Goal: Check status: Check status

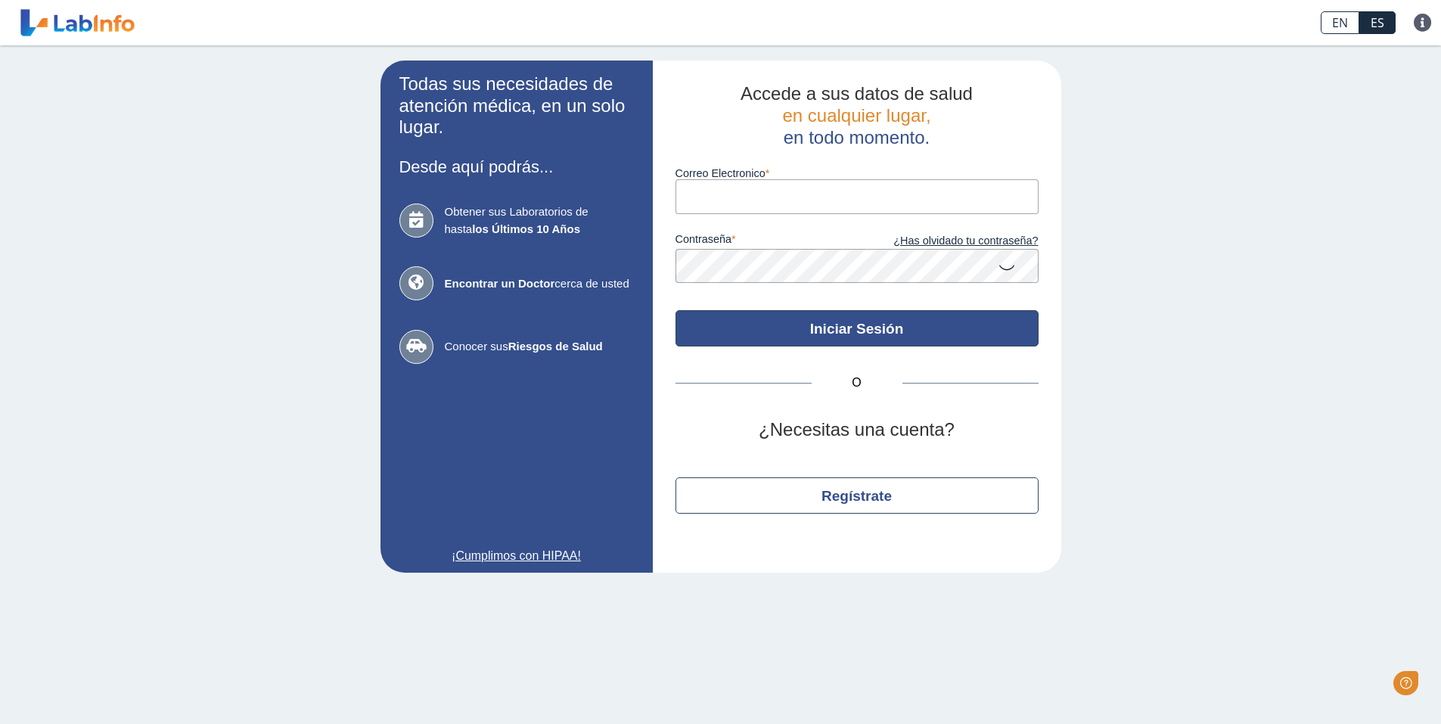
type input "[EMAIL_ADDRESS][DOMAIN_NAME]"
click at [806, 339] on button "Iniciar Sesión" at bounding box center [856, 328] width 363 height 36
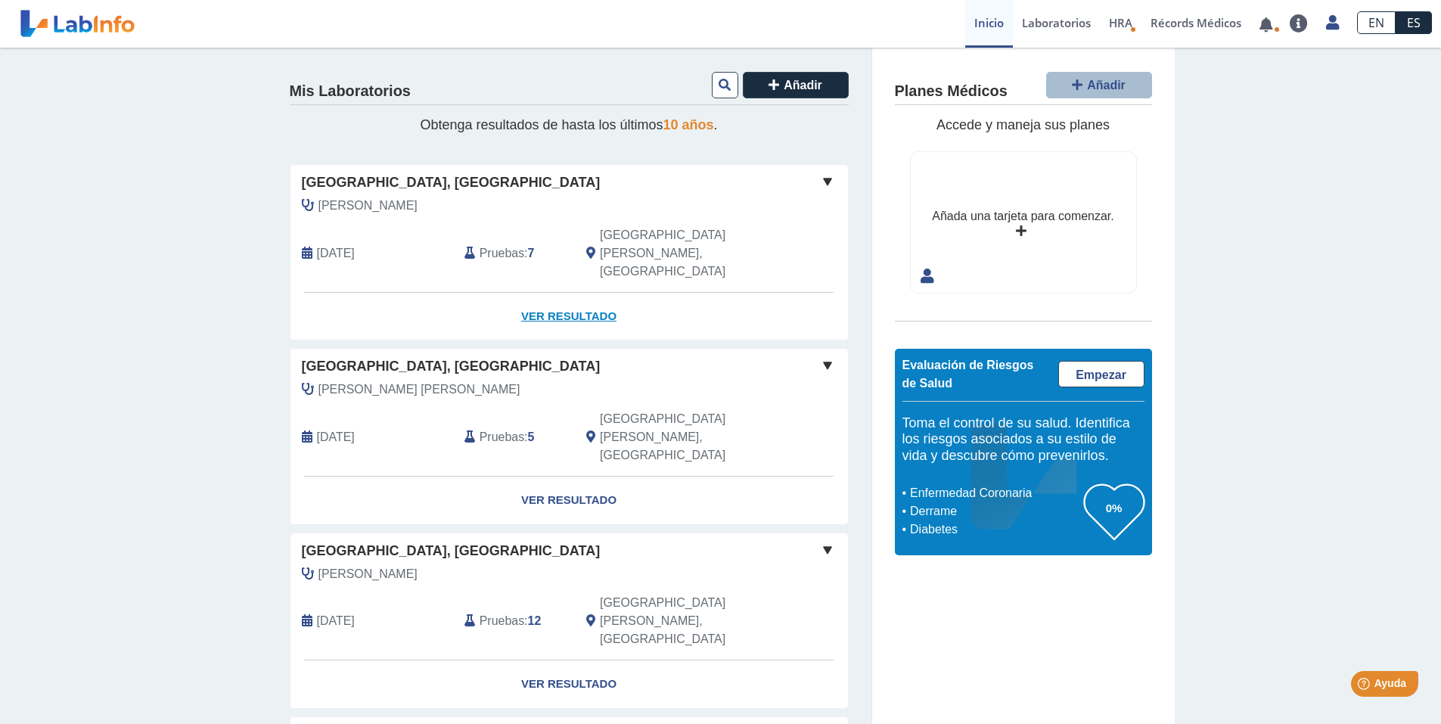
click at [559, 293] on link "Ver Resultado" at bounding box center [568, 317] width 557 height 48
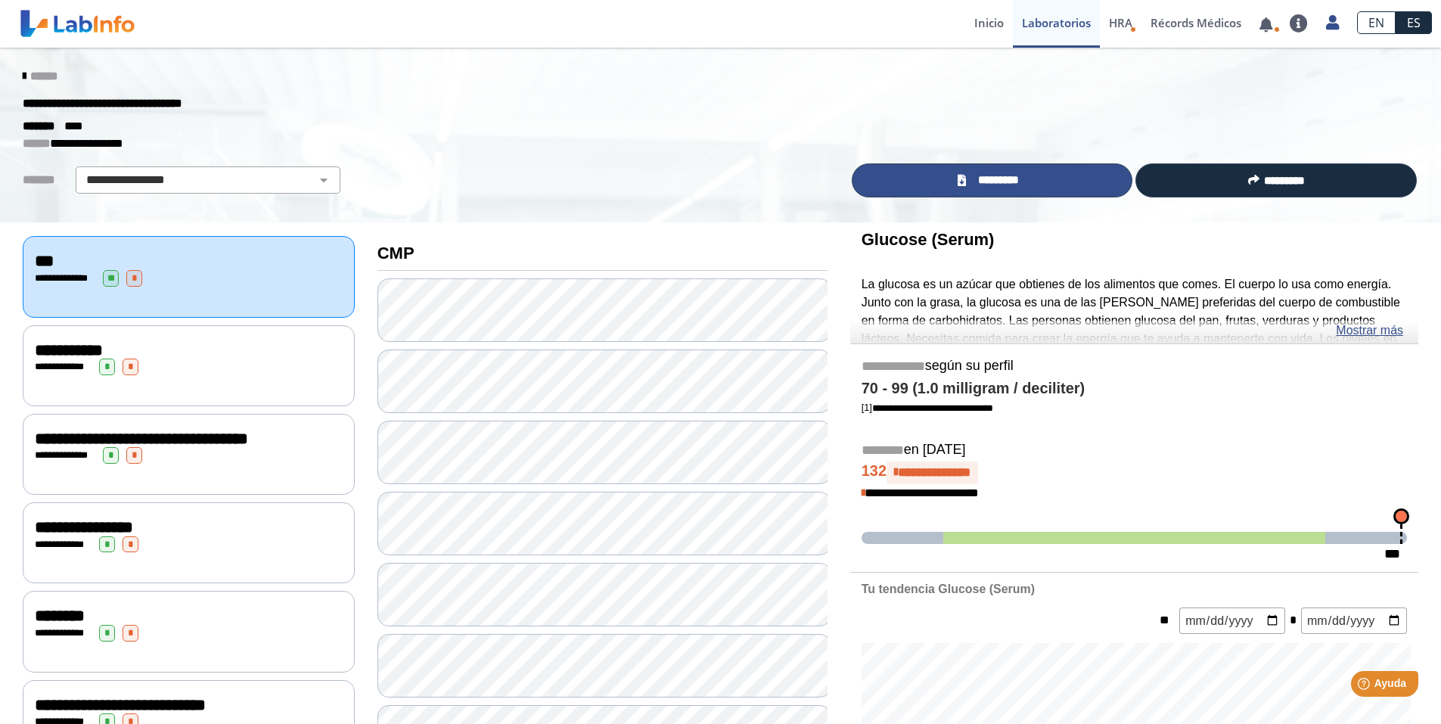
click at [1010, 174] on span "*********" at bounding box center [997, 180] width 55 height 17
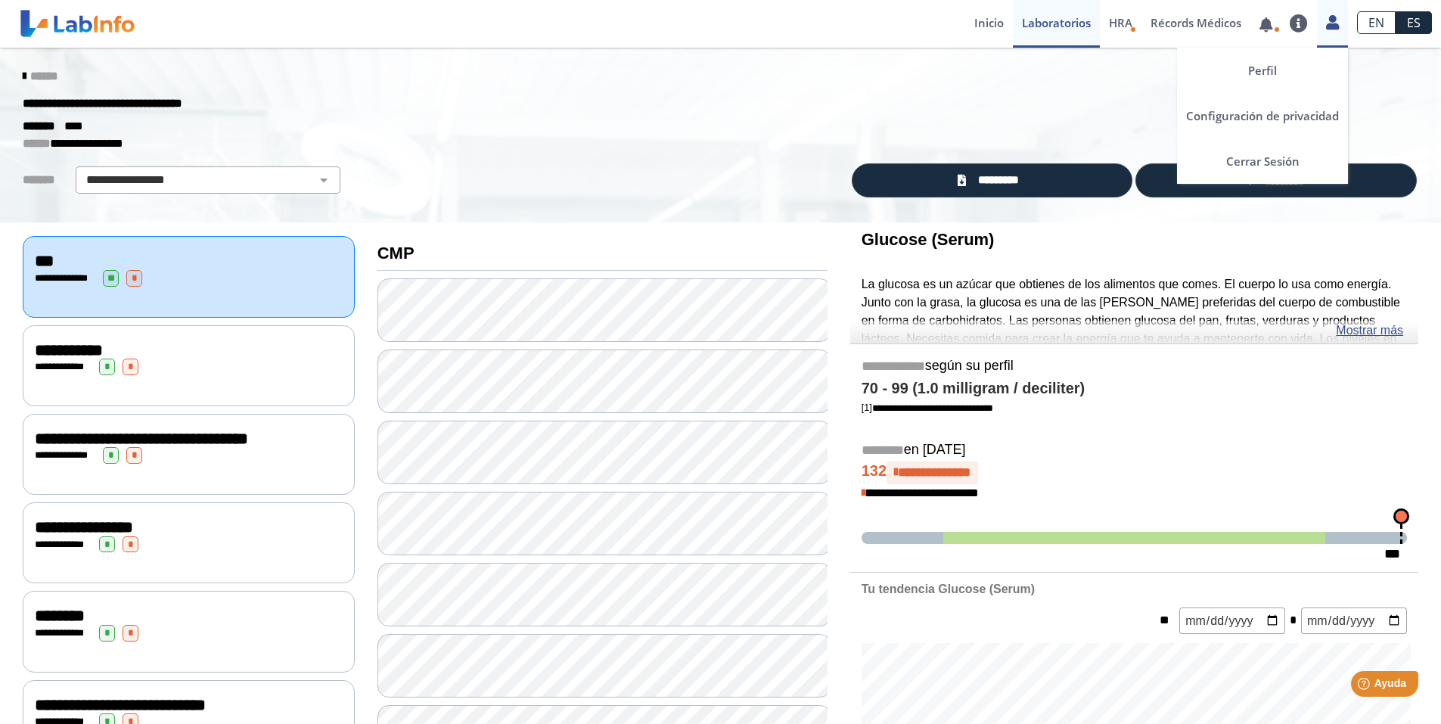
click at [1329, 21] on icon at bounding box center [1332, 22] width 13 height 11
click at [1269, 167] on link "Cerrar Sesión" at bounding box center [1262, 160] width 171 height 45
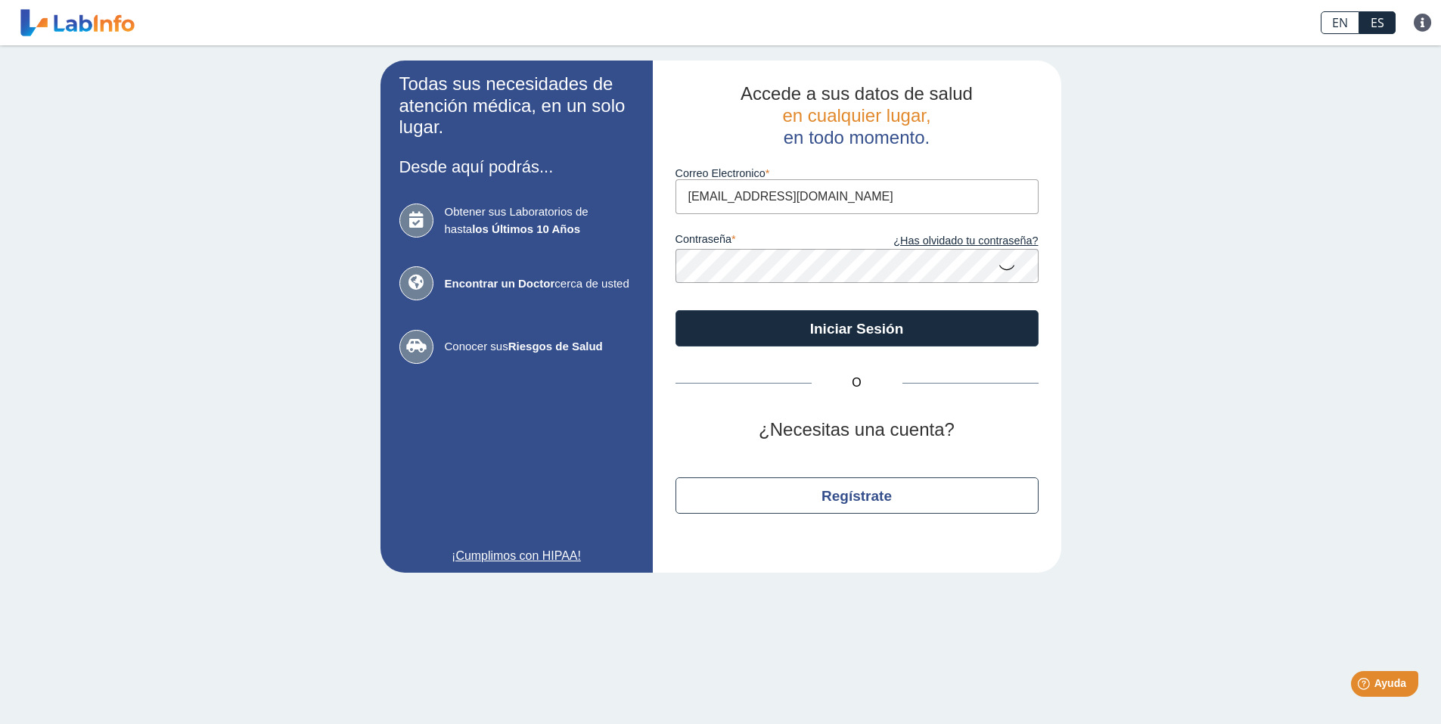
click at [886, 202] on input "[EMAIL_ADDRESS][DOMAIN_NAME]" at bounding box center [856, 196] width 363 height 34
type input "[EMAIL_ADDRESS][DOMAIN_NAME]"
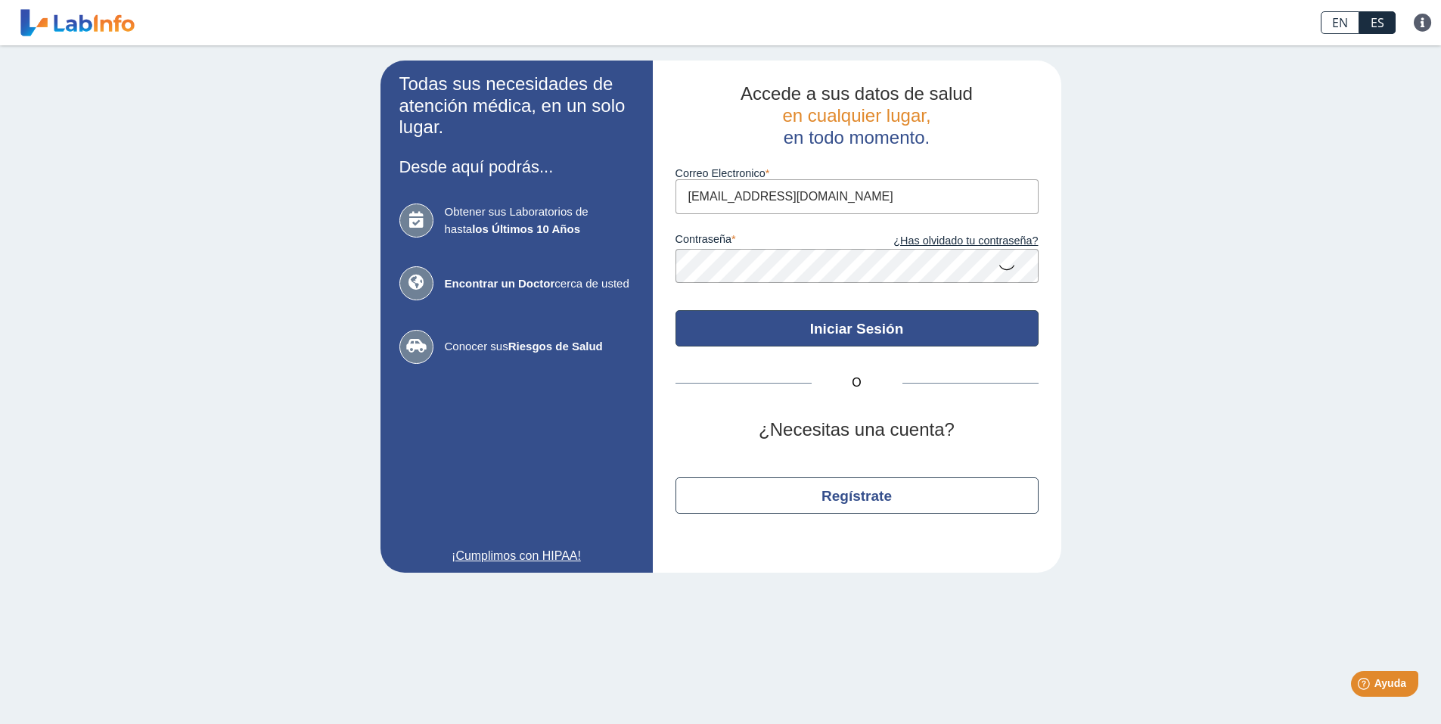
click at [829, 328] on button "Iniciar Sesión" at bounding box center [856, 328] width 363 height 36
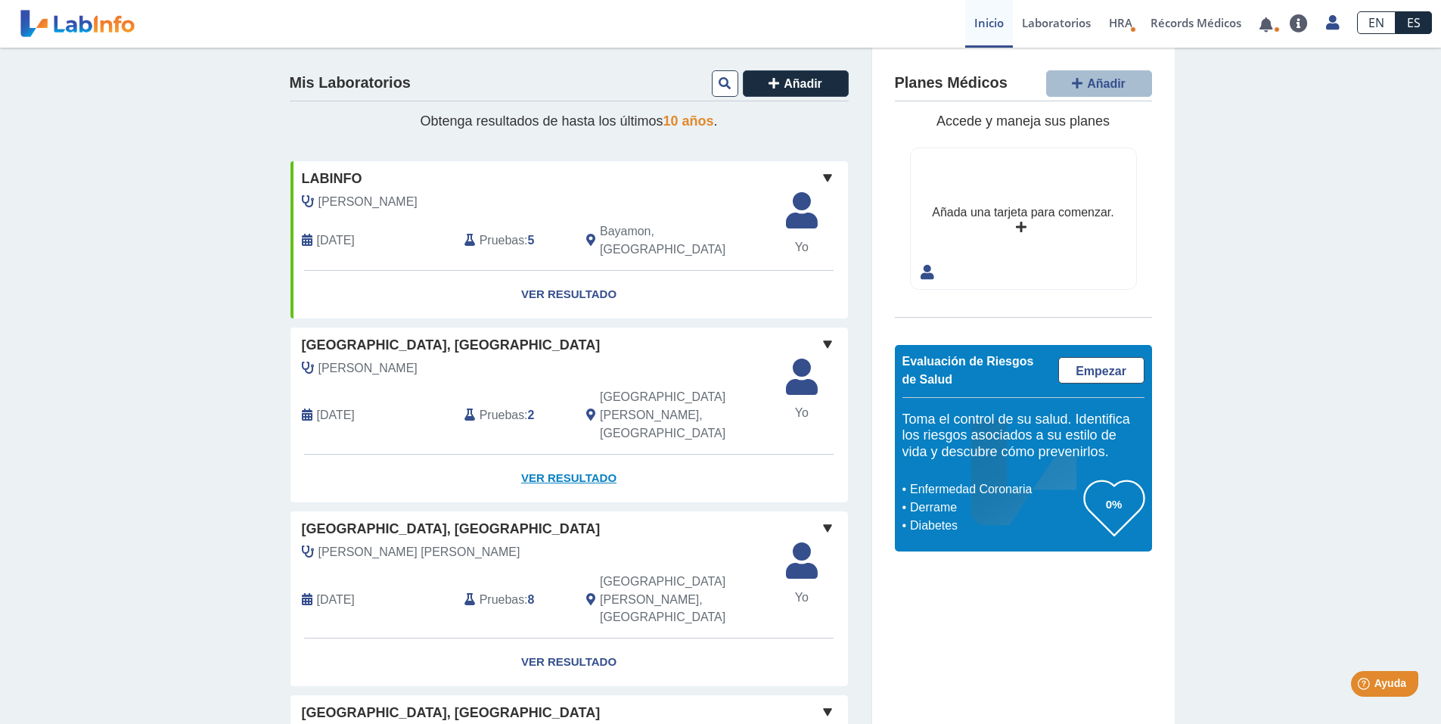
click at [567, 454] on link "Ver Resultado" at bounding box center [568, 478] width 557 height 48
click at [569, 638] on link "Ver Resultado" at bounding box center [568, 662] width 557 height 48
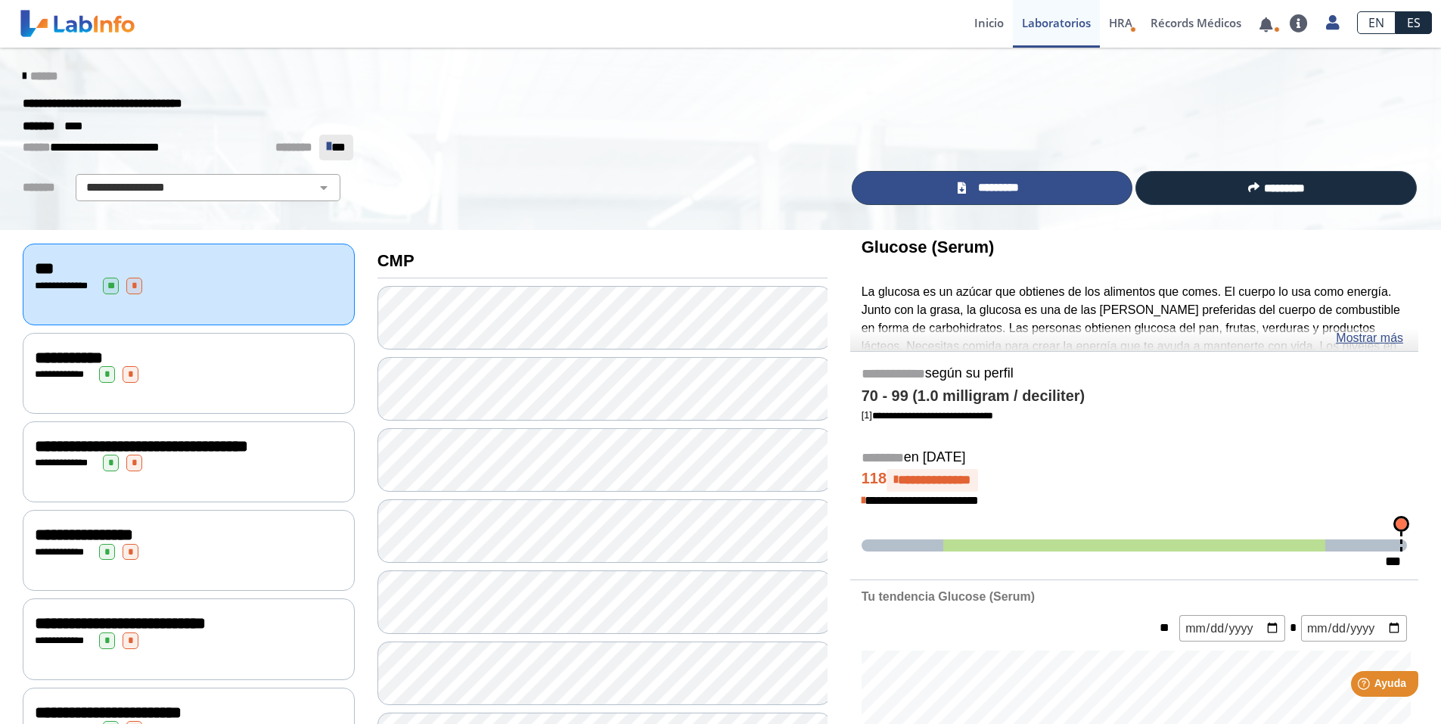
click at [1078, 190] on link "*********" at bounding box center [991, 188] width 281 height 34
